Goal: Task Accomplishment & Management: Manage account settings

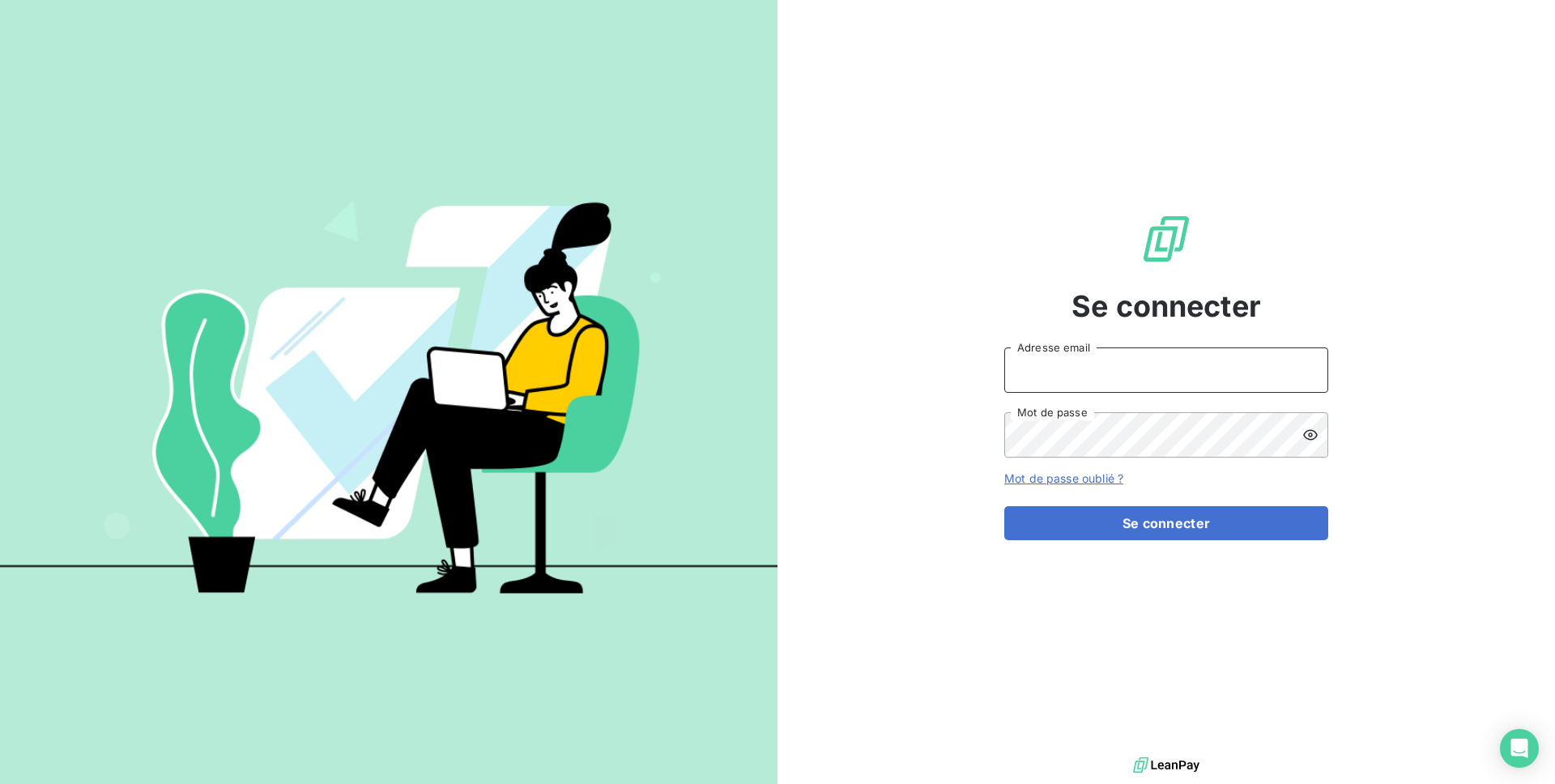
click at [1095, 362] on input "Adresse email" at bounding box center [1167, 371] width 324 height 45
type input "[PERSON_NAME][EMAIL_ADDRESS][DOMAIN_NAME]"
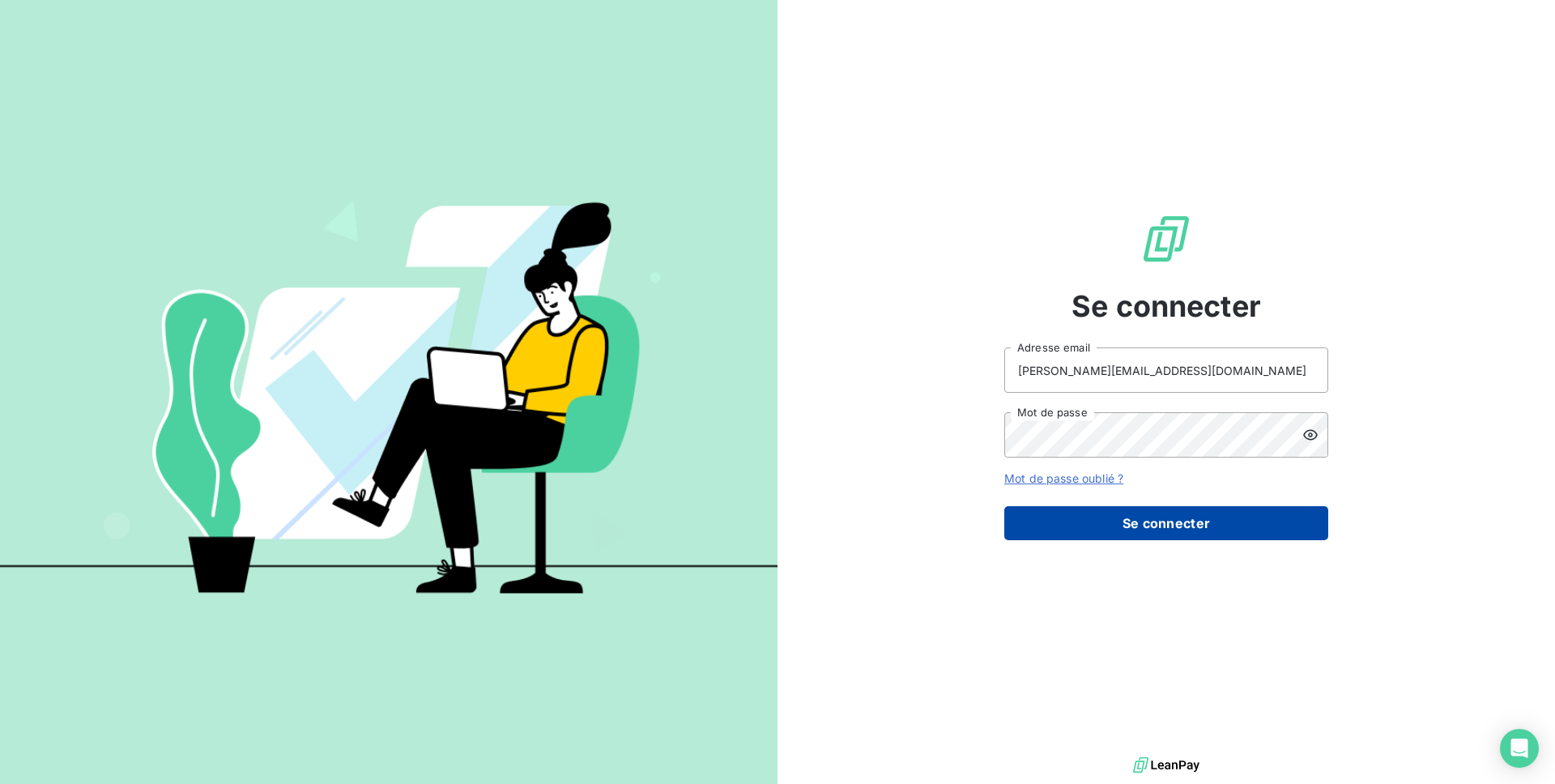
click at [1151, 525] on button "Se connecter" at bounding box center [1167, 523] width 324 height 34
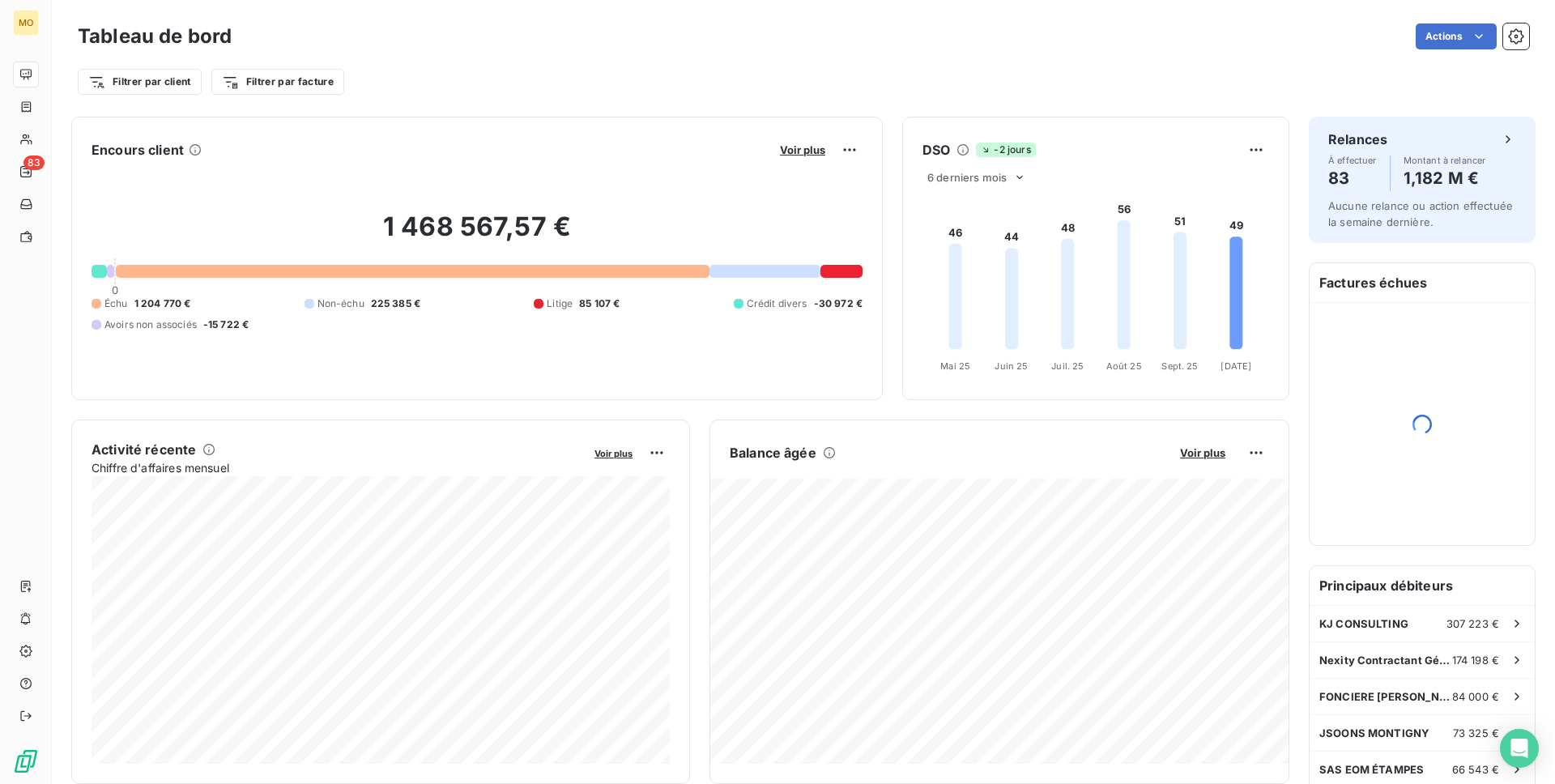
click at [535, 227] on h2 "1 468 567,57 €" at bounding box center [478, 235] width 772 height 49
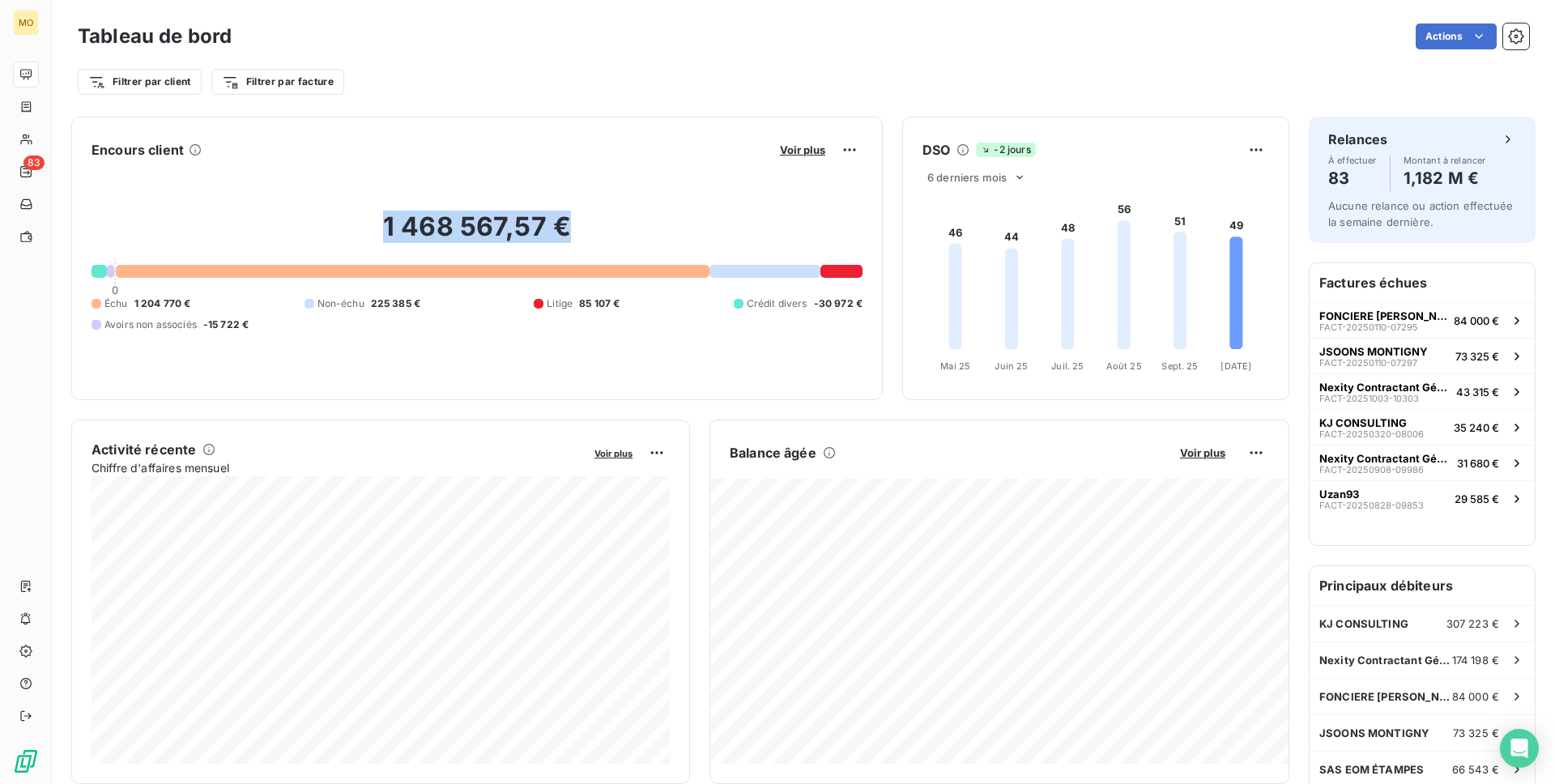
click at [535, 227] on h2 "1 468 567,57 €" at bounding box center [478, 235] width 772 height 49
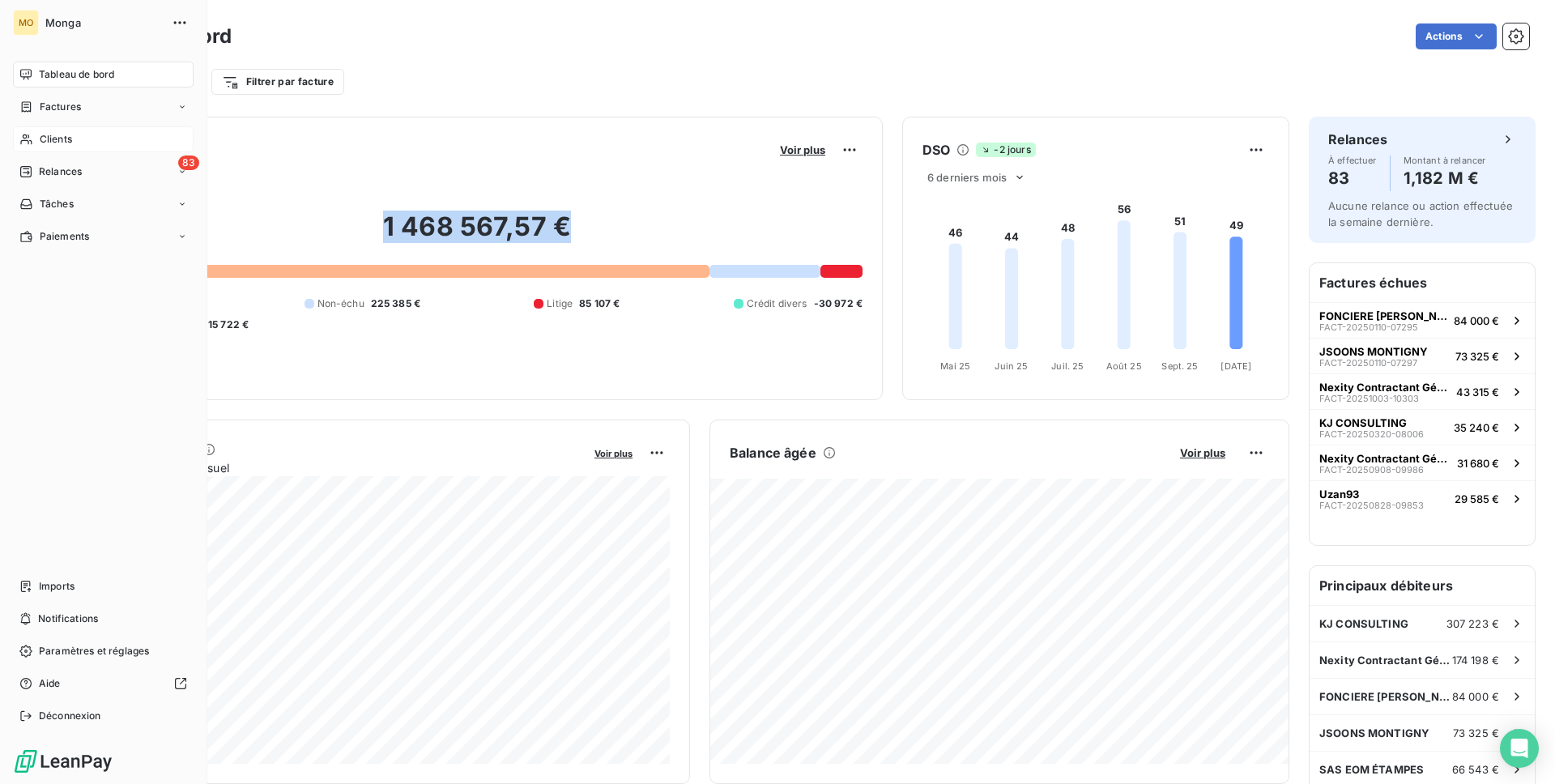
click at [39, 128] on div "Clients" at bounding box center [103, 139] width 180 height 26
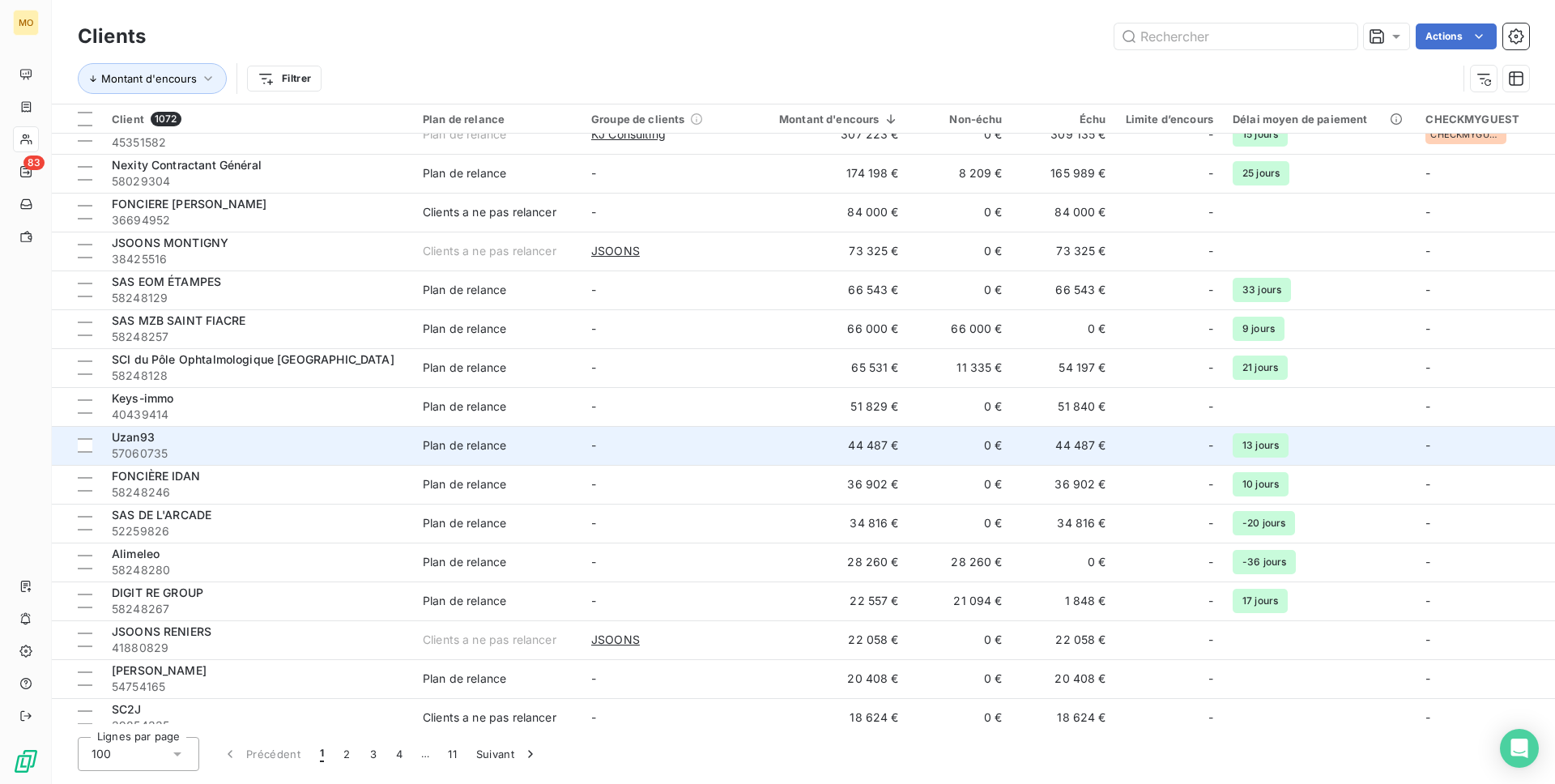
scroll to position [20, 0]
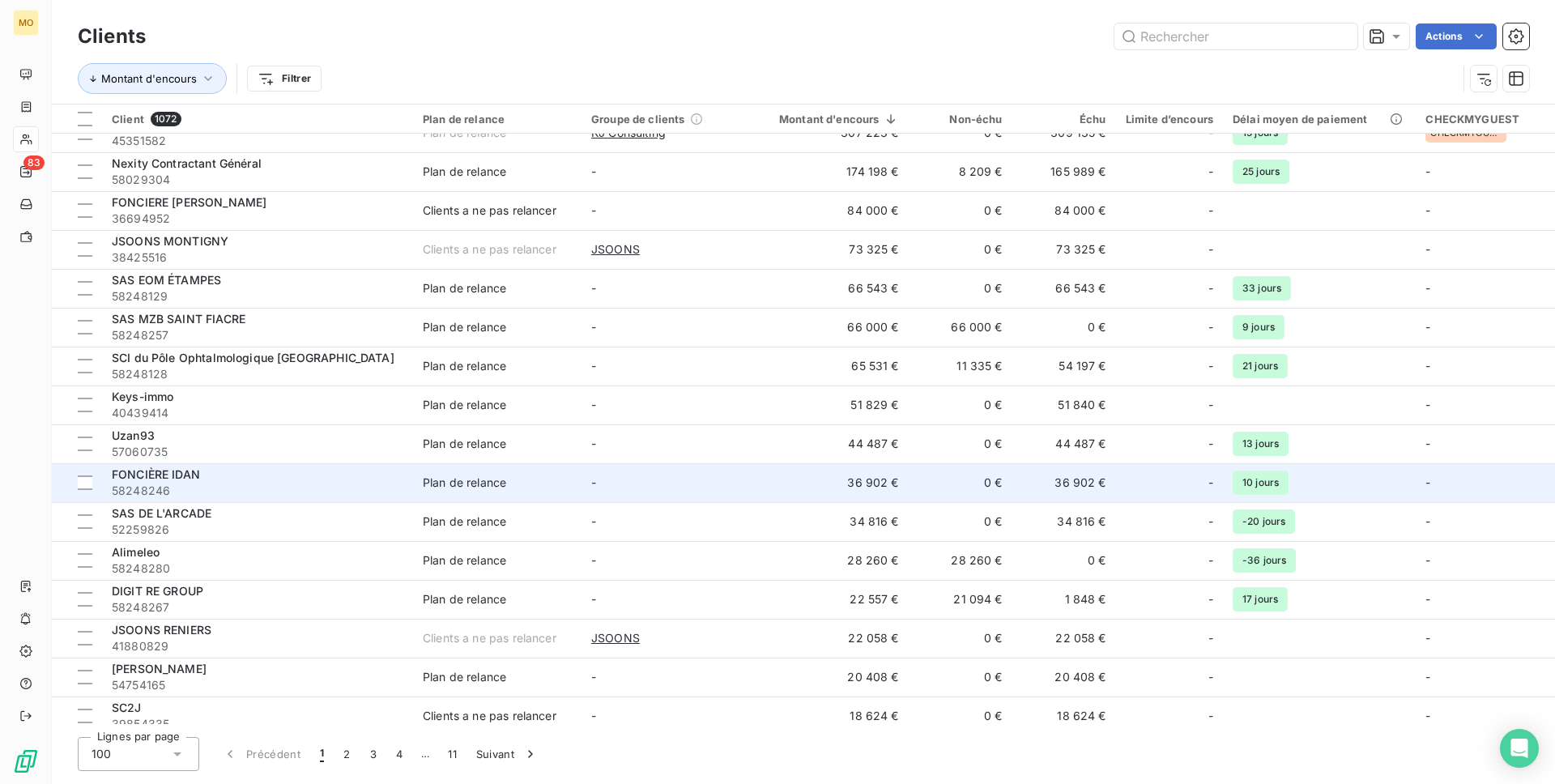
click at [727, 485] on td "-" at bounding box center [666, 483] width 168 height 39
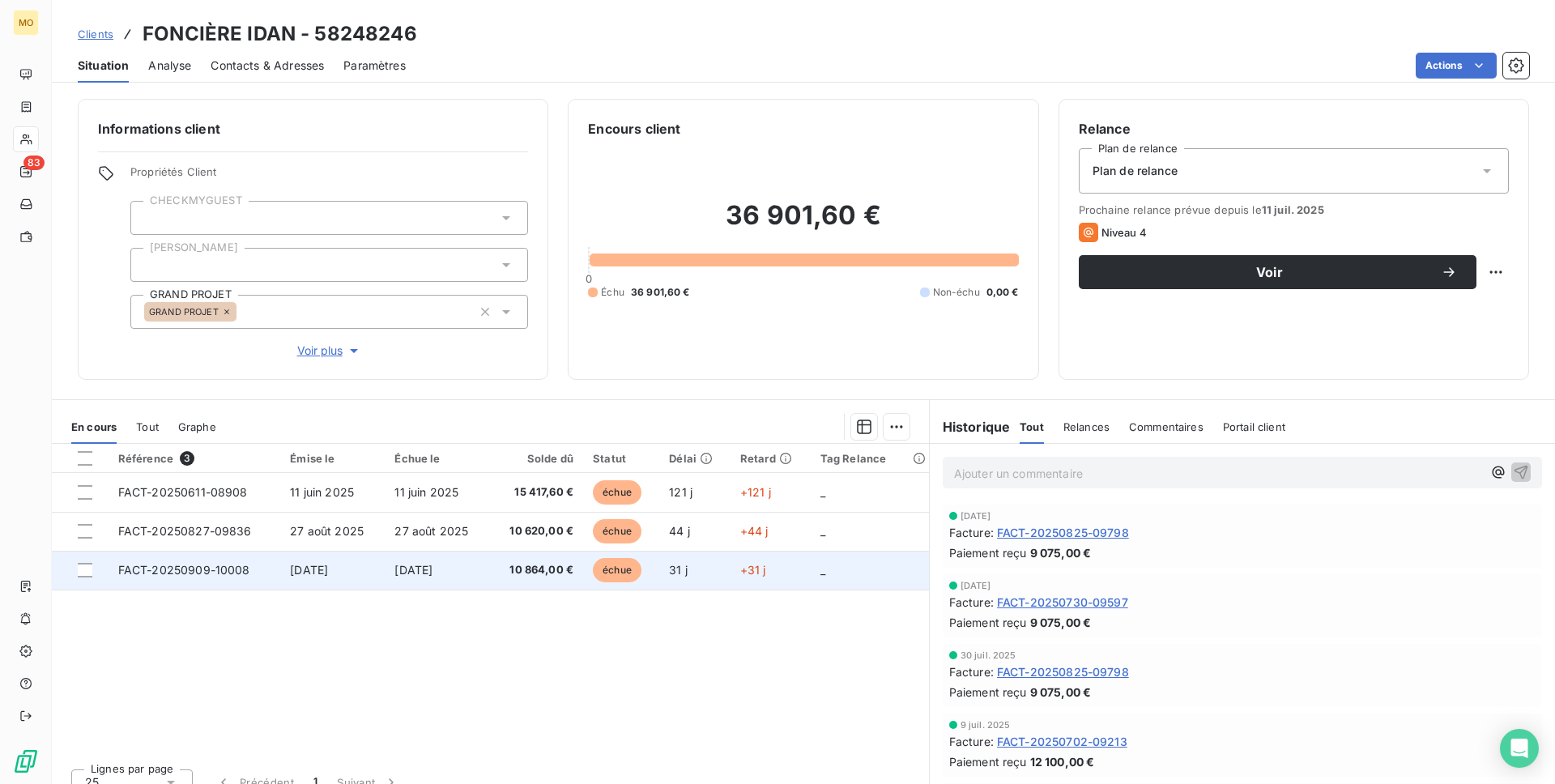
click at [446, 578] on td "[DATE]" at bounding box center [437, 570] width 104 height 39
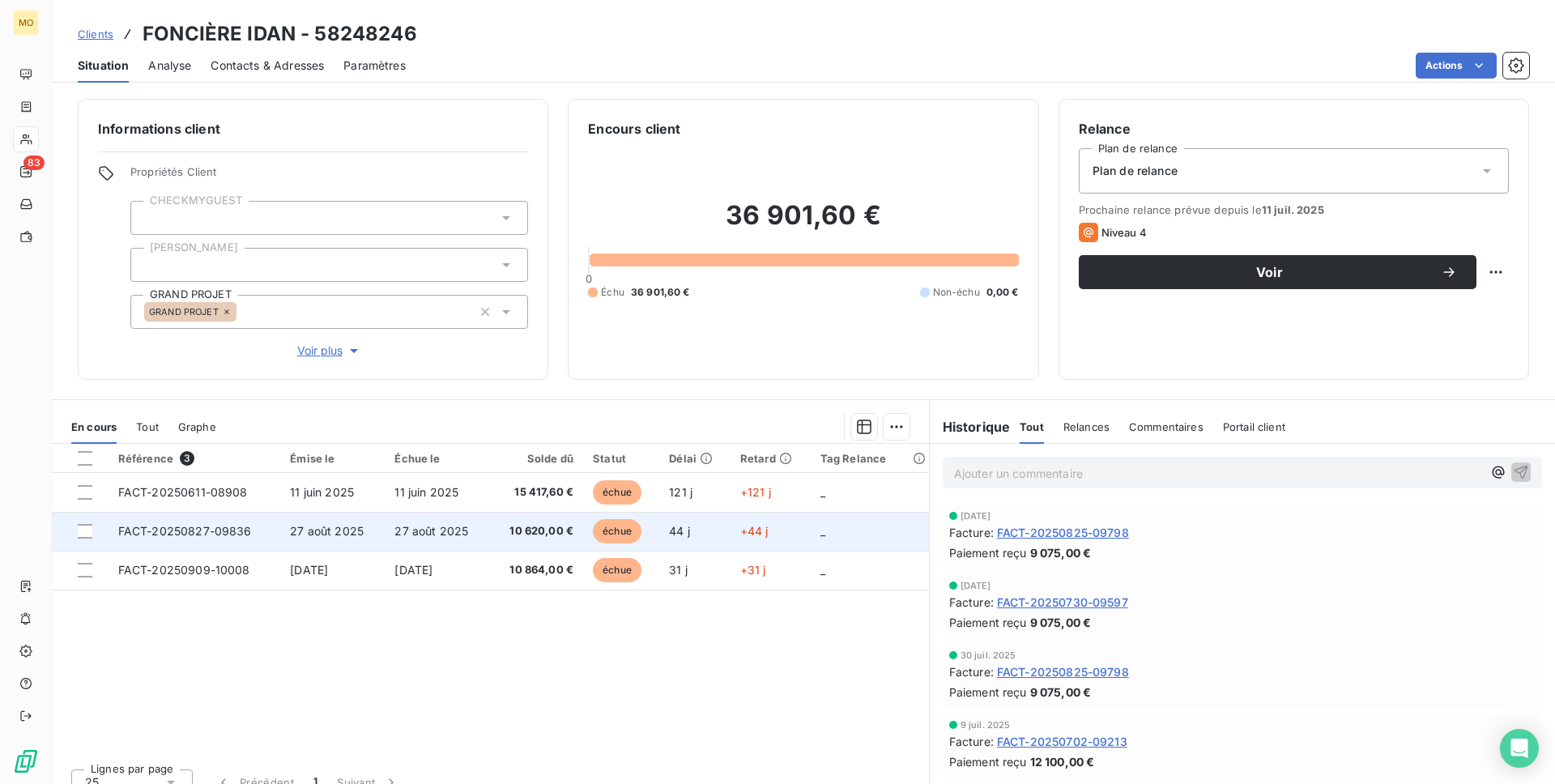
click at [195, 528] on span "FACT-20250827-09836" at bounding box center [184, 531] width 134 height 13
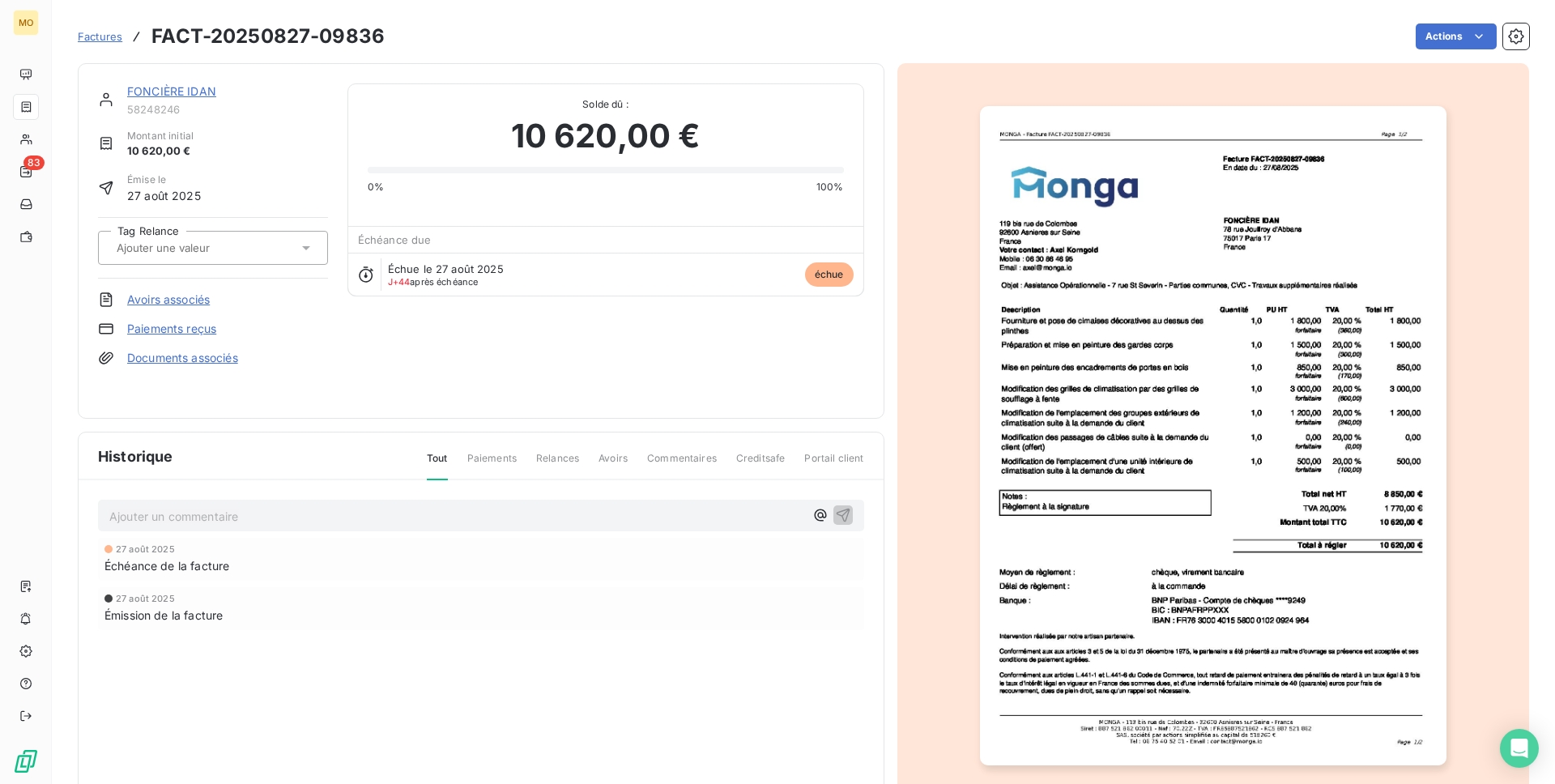
click at [1098, 412] on img "button" at bounding box center [1214, 435] width 467 height 659
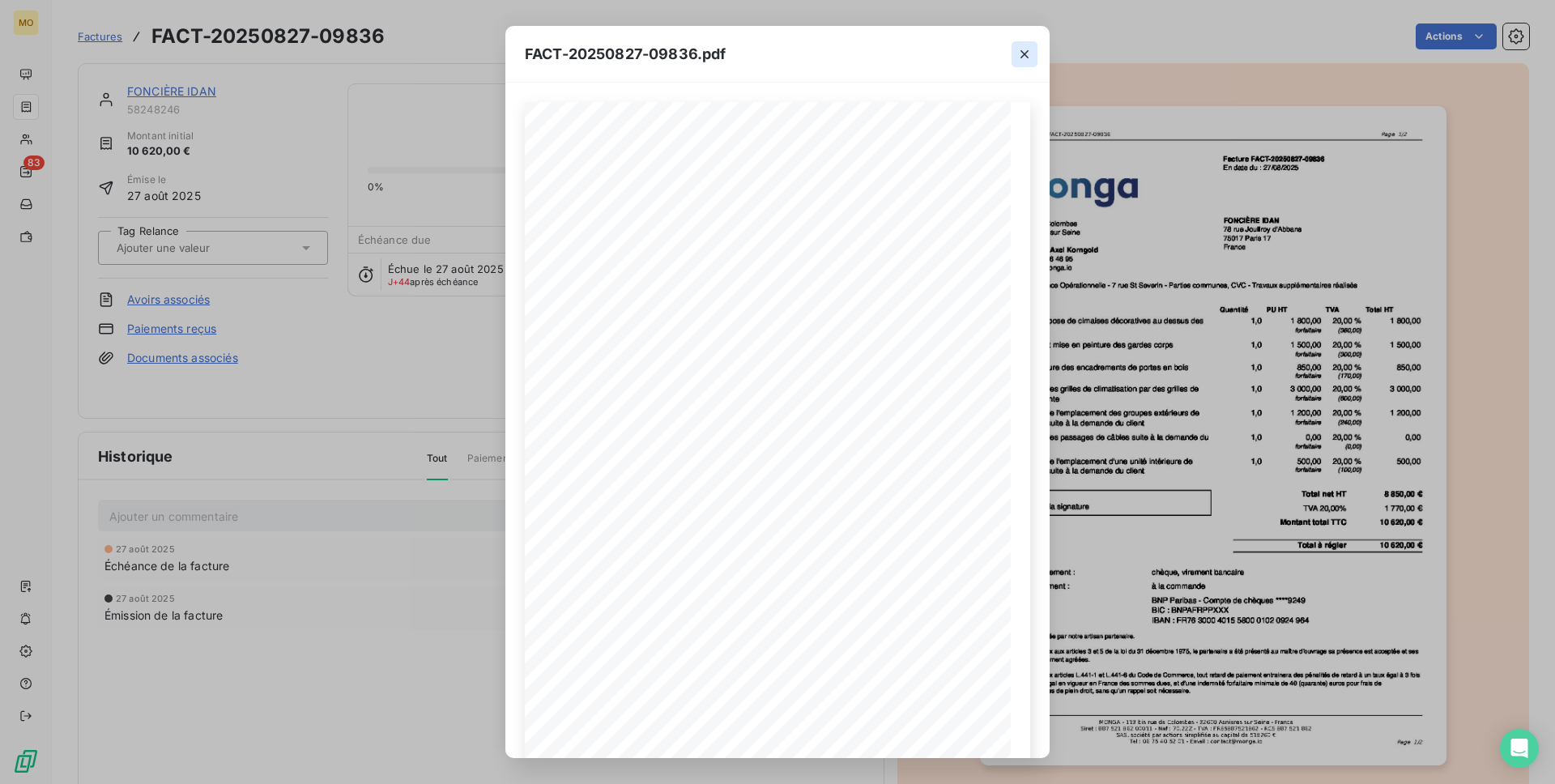
click at [1026, 51] on icon "button" at bounding box center [1024, 54] width 16 height 16
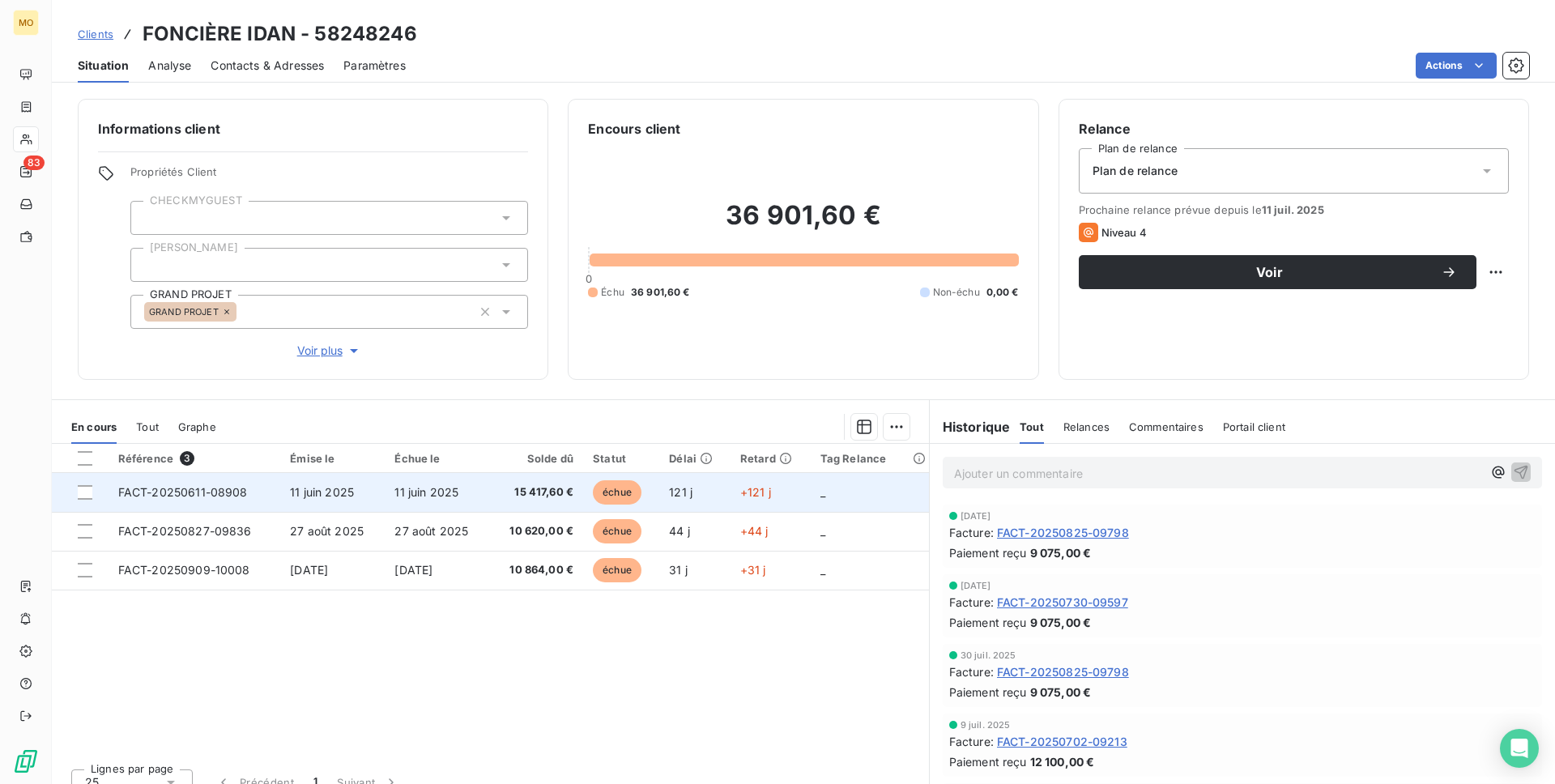
click at [179, 498] on span "FACT-20250611-08908" at bounding box center [183, 492] width 130 height 13
